Goal: Navigation & Orientation: Go to known website

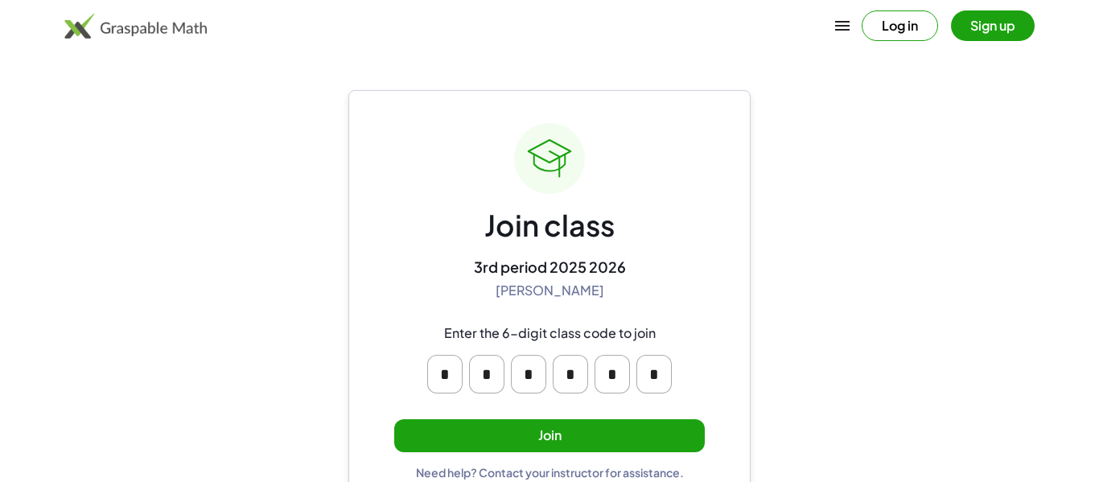
scroll to position [31, 0]
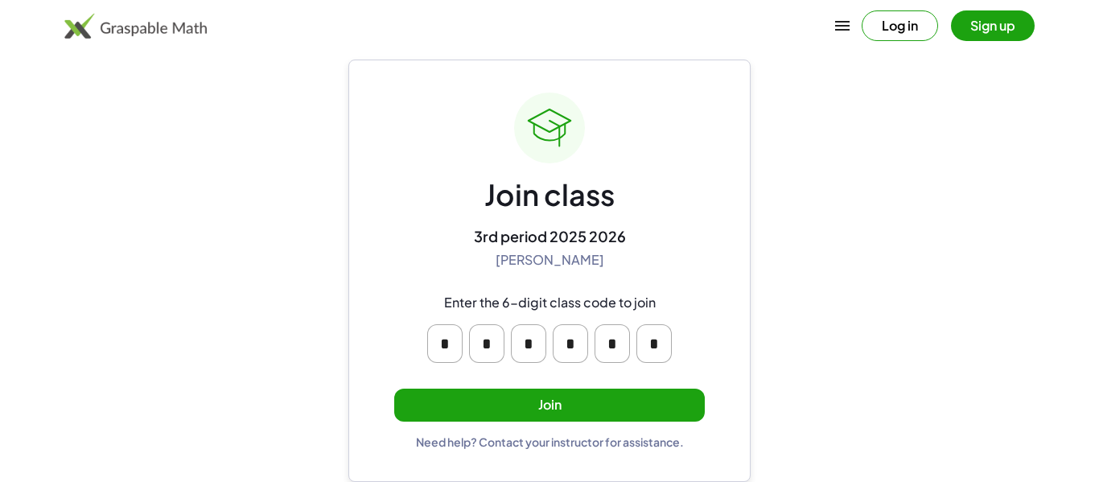
click at [500, 409] on button "Join" at bounding box center [549, 405] width 310 height 33
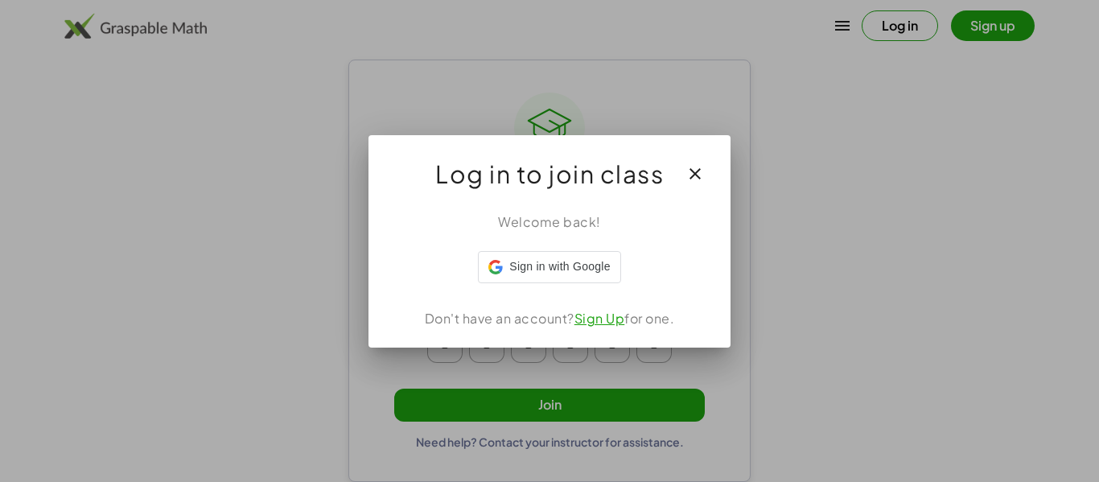
scroll to position [0, 0]
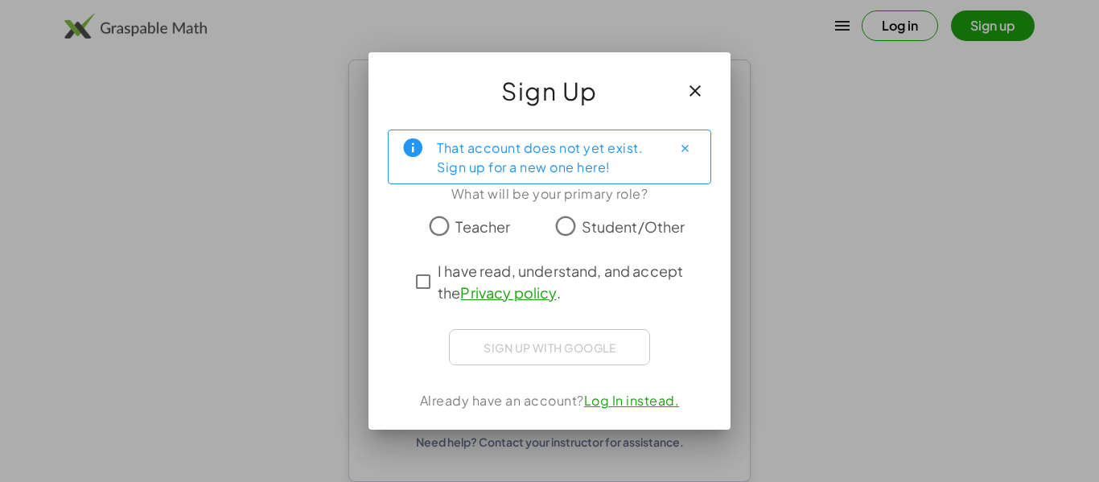
click at [660, 223] on span "Student/Other" at bounding box center [634, 227] width 104 height 22
click at [540, 284] on link "Privacy policy" at bounding box center [508, 292] width 96 height 19
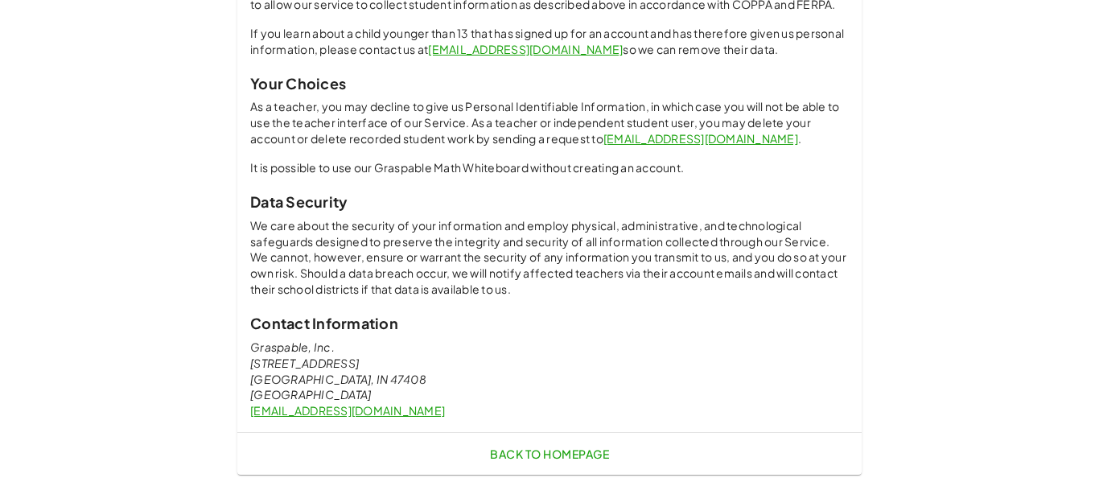
scroll to position [1257, 0]
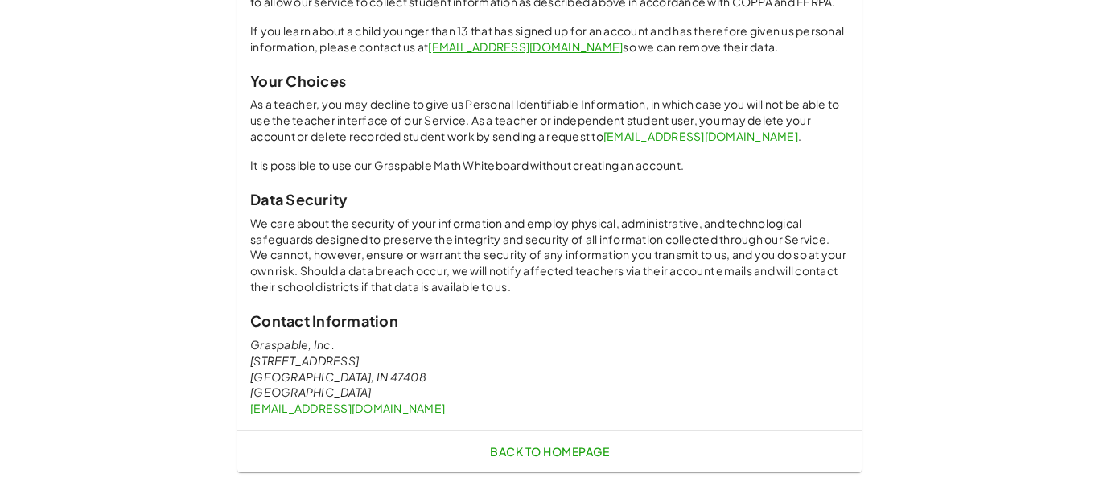
click at [560, 266] on p "We care about the security of your information and employ physical, administrat…" at bounding box center [549, 256] width 598 height 80
click at [591, 459] on link "Back to Homepage" at bounding box center [549, 451] width 132 height 29
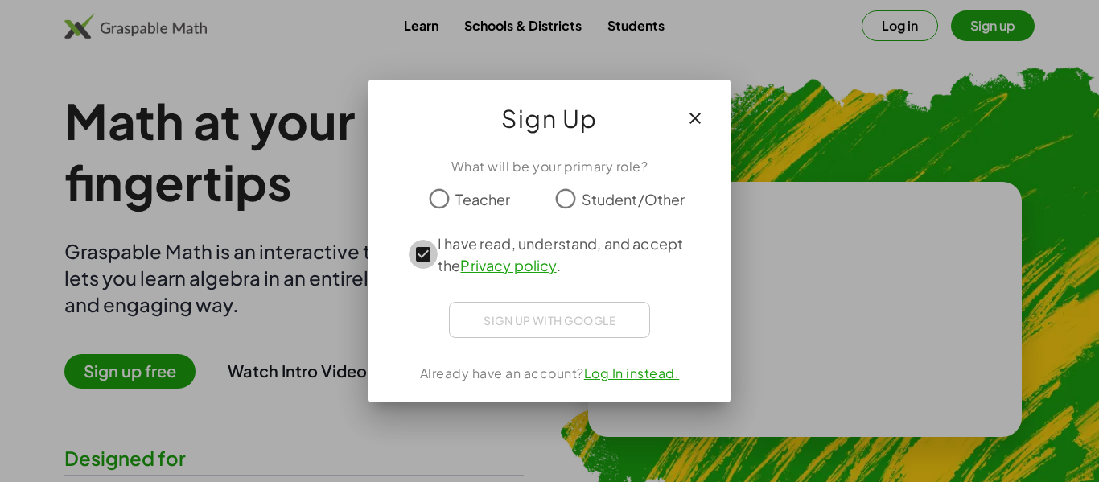
click at [524, 306] on div "Sign up with Google Sign in with Google Sign in with Google. Opens in new tab" at bounding box center [549, 320] width 201 height 36
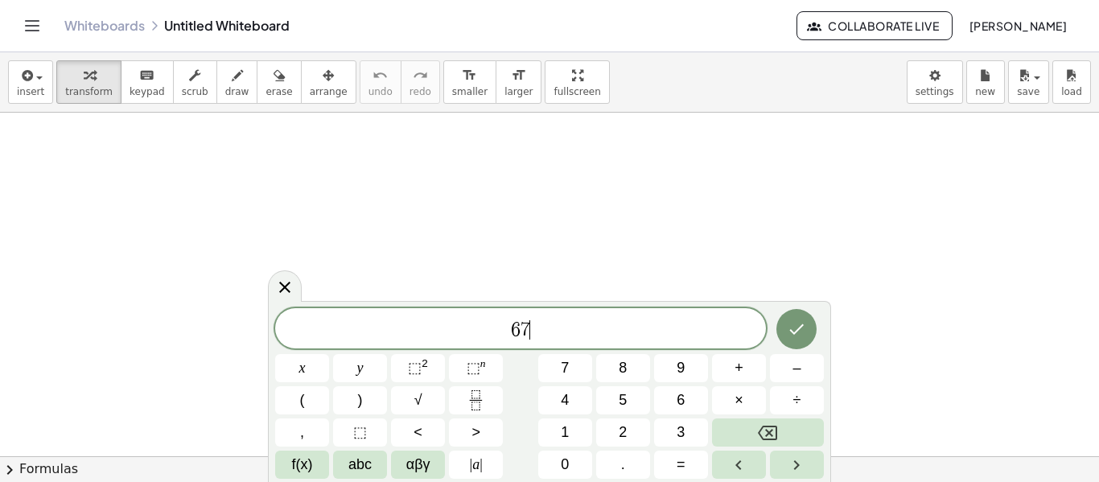
scroll to position [2, 0]
click at [800, 347] on button "Done" at bounding box center [796, 329] width 40 height 40
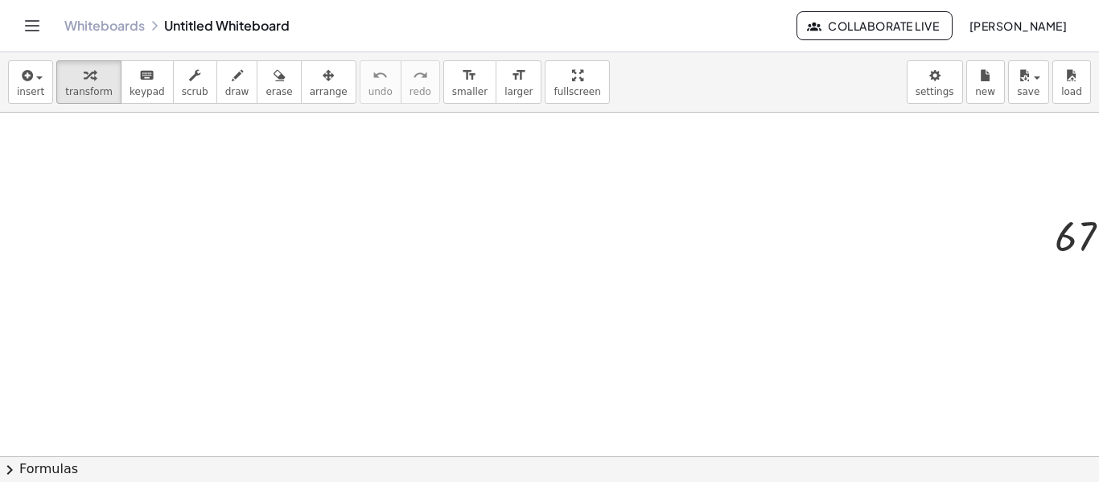
scroll to position [0, 41]
click at [869, 27] on span "Collaborate Live" at bounding box center [874, 26] width 129 height 14
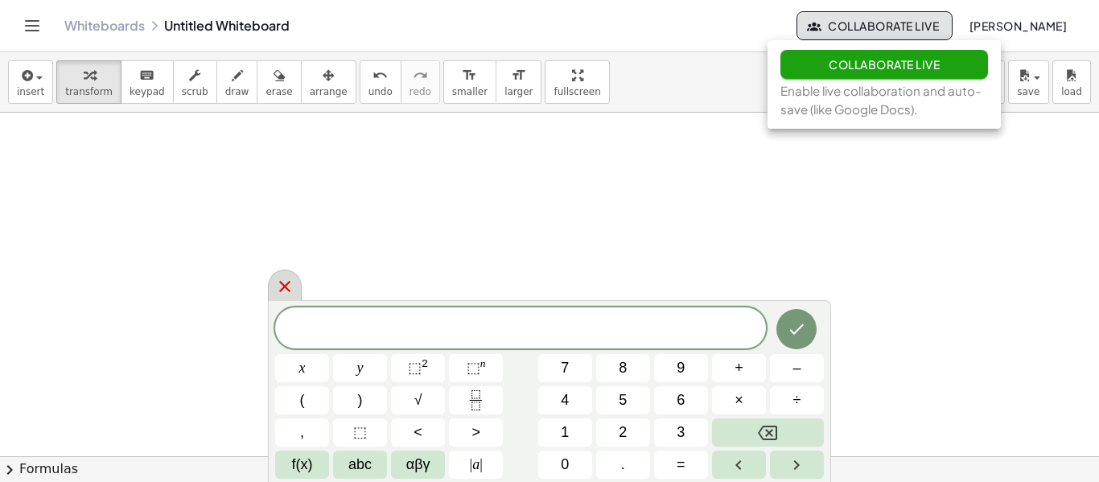
click at [269, 291] on div at bounding box center [285, 284] width 34 height 31
